Goal: Task Accomplishment & Management: Use online tool/utility

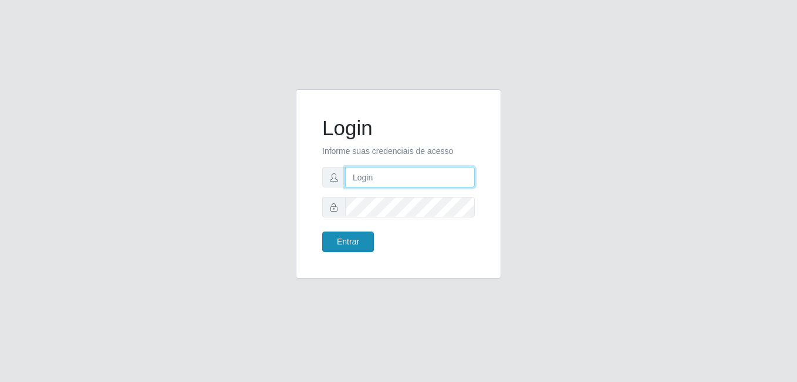
type input "samarab8@iwof"
click at [355, 242] on button "Entrar" at bounding box center [348, 241] width 52 height 21
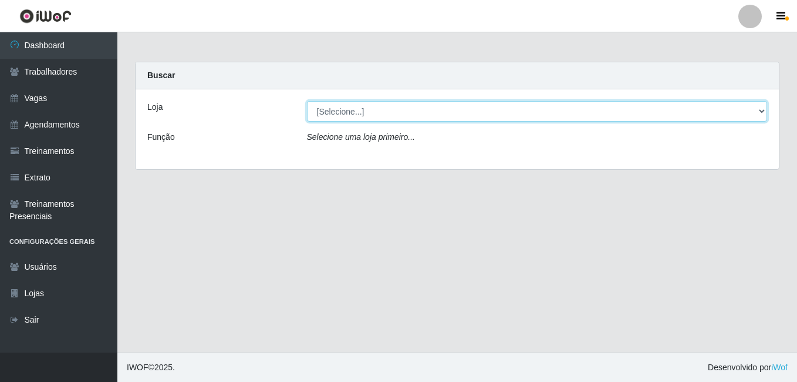
click at [451, 108] on select "[Selecione...] Bemais Supermercados - B8 [PERSON_NAME]" at bounding box center [537, 111] width 461 height 21
select select "413"
click at [307, 101] on select "[Selecione...] Bemais Supermercados - B8 [PERSON_NAME]" at bounding box center [537, 111] width 461 height 21
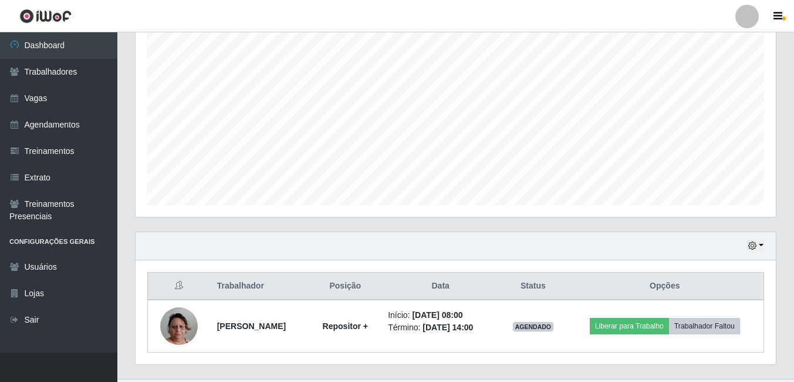
scroll to position [235, 0]
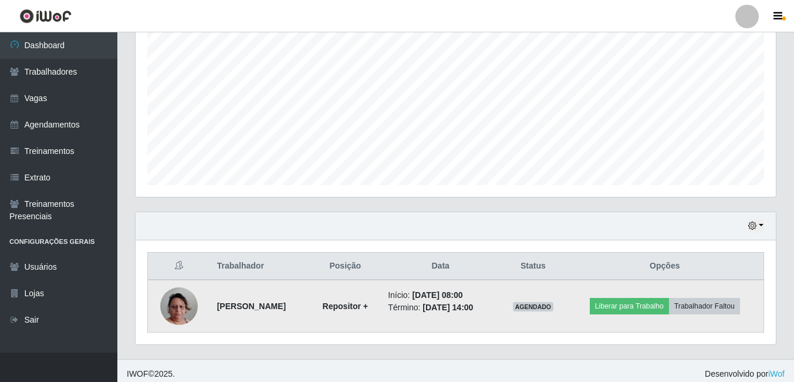
click at [175, 303] on img at bounding box center [179, 305] width 38 height 67
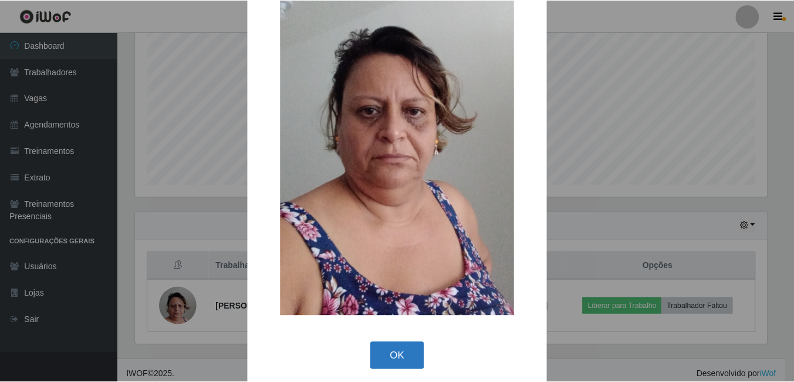
scroll to position [139, 0]
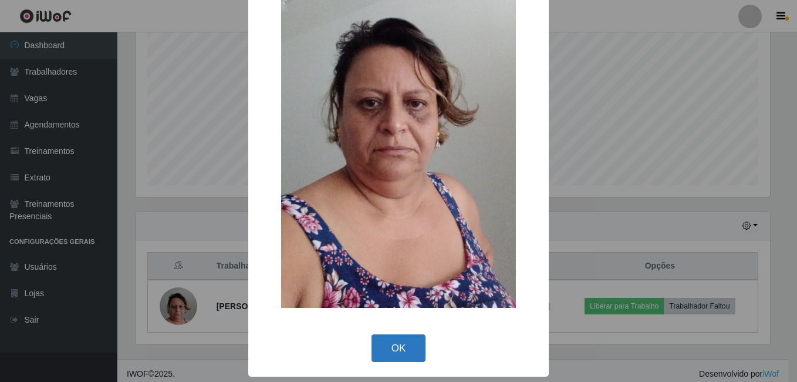
click at [403, 349] on button "OK" at bounding box center [399, 348] width 55 height 28
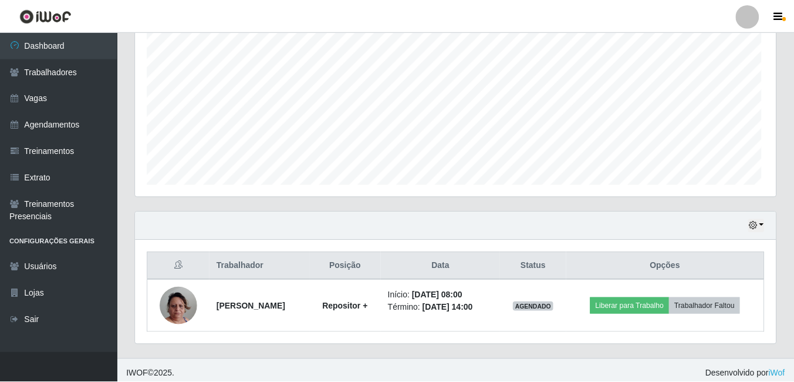
scroll to position [244, 640]
click at [640, 8] on header "Perfil Alterar Senha Sair" at bounding box center [397, 16] width 794 height 32
